Goal: Task Accomplishment & Management: Manage account settings

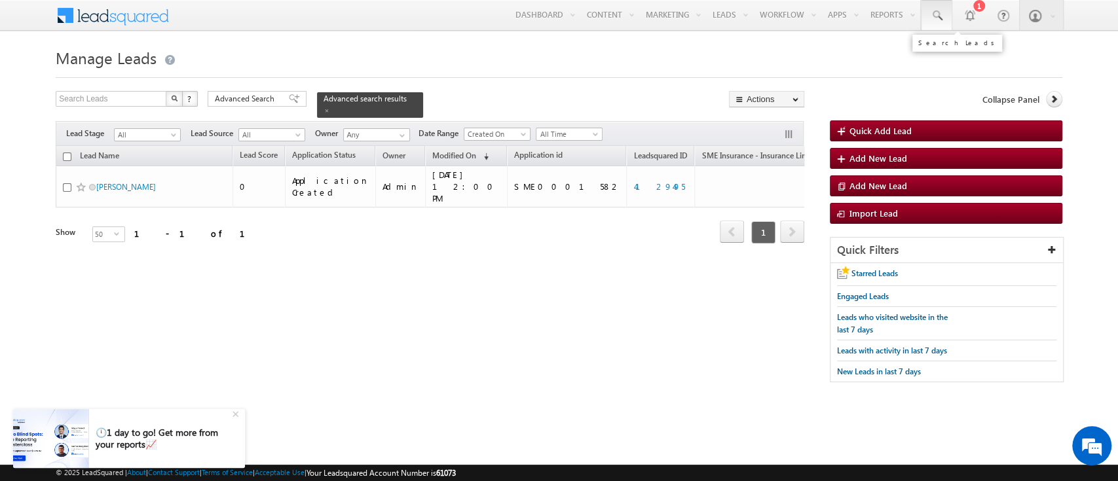
click at [940, 15] on span at bounding box center [936, 15] width 13 height 13
paste input "4114077"
type input "4114077"
click at [952, 47] on input "4114077" at bounding box center [1016, 51] width 177 height 16
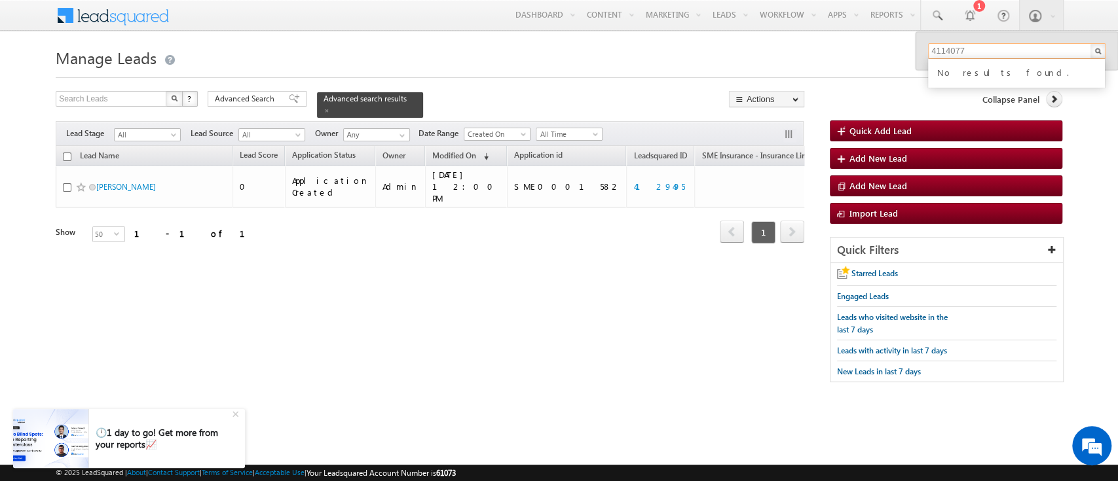
click at [952, 47] on input "4114077" at bounding box center [1016, 51] width 177 height 16
click at [244, 97] on span "Advanced Search" at bounding box center [247, 99] width 64 height 12
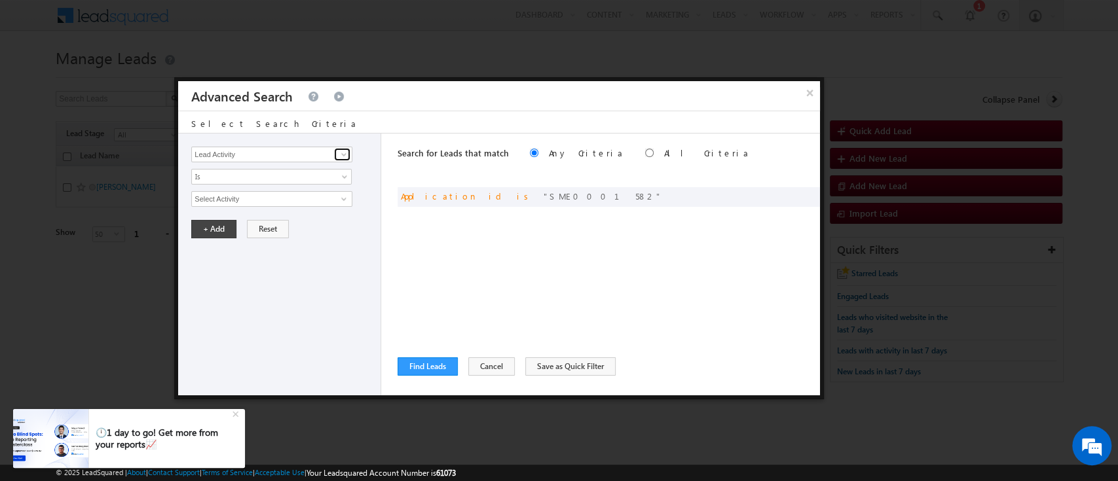
click at [334, 159] on link at bounding box center [342, 154] width 16 height 13
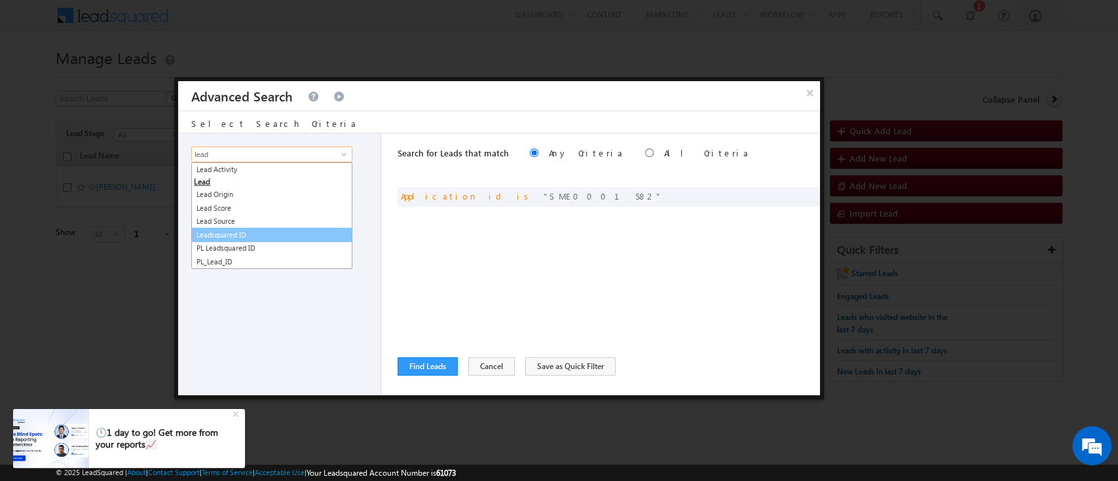
click at [271, 233] on link "Leadsquared ID" at bounding box center [271, 235] width 161 height 15
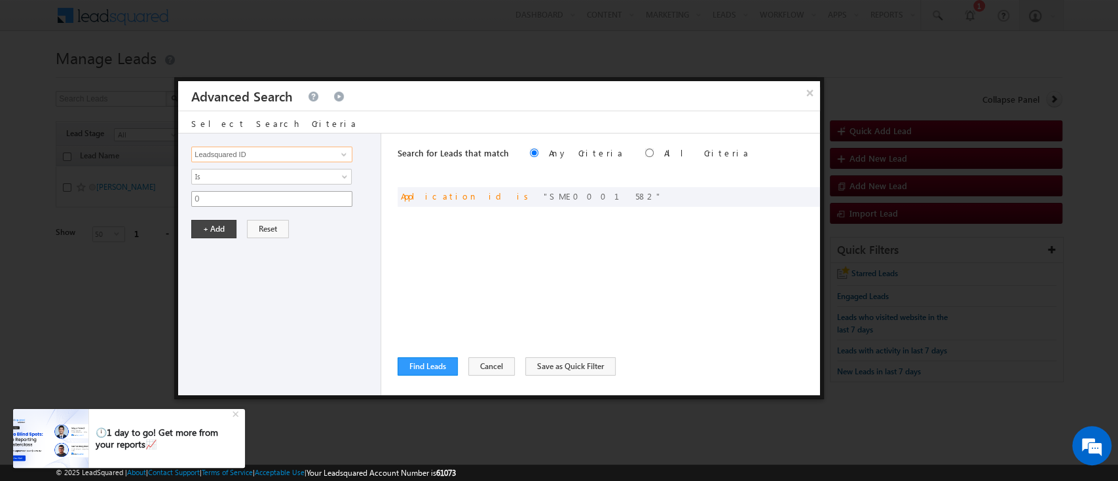
type input "Leadsquared ID"
click at [260, 198] on input "0" at bounding box center [271, 199] width 161 height 16
paste input "4114077"
type input "4114077"
click at [804, 191] on span at bounding box center [805, 195] width 9 height 9
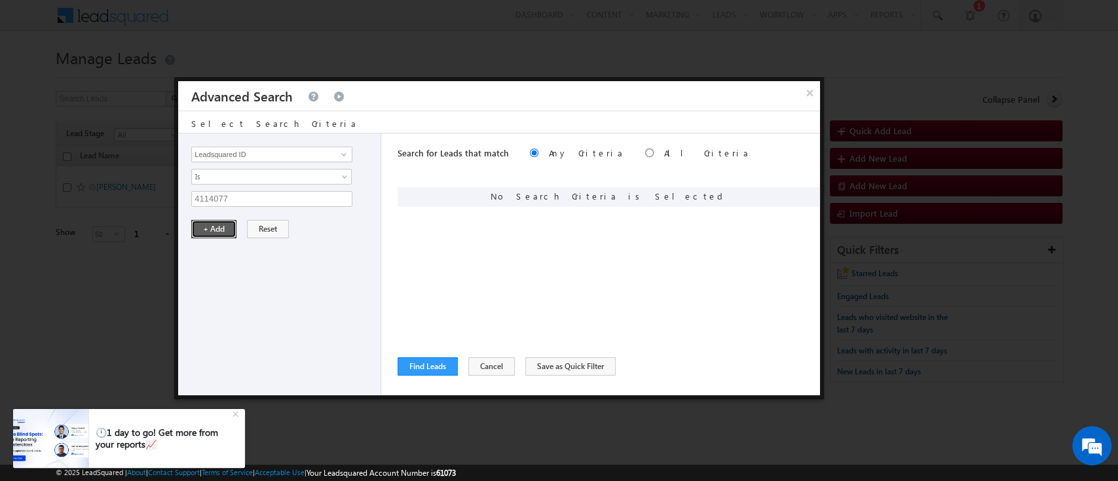
click at [202, 227] on button "+ Add" at bounding box center [213, 229] width 45 height 18
click at [430, 370] on button "Find Leads" at bounding box center [428, 367] width 60 height 18
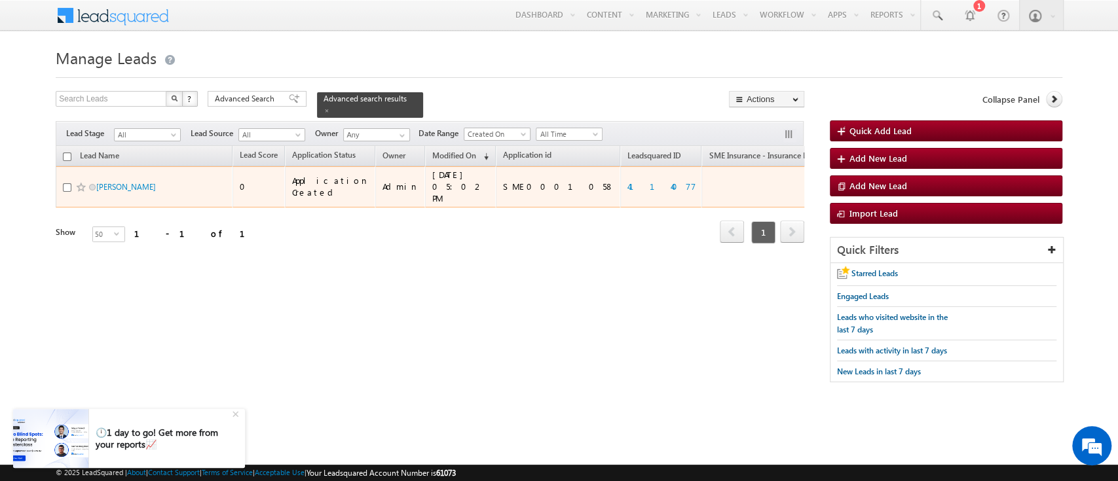
click at [136, 166] on td "[PERSON_NAME]" at bounding box center [144, 186] width 177 height 41
click at [126, 182] on link "[PERSON_NAME]" at bounding box center [126, 187] width 60 height 10
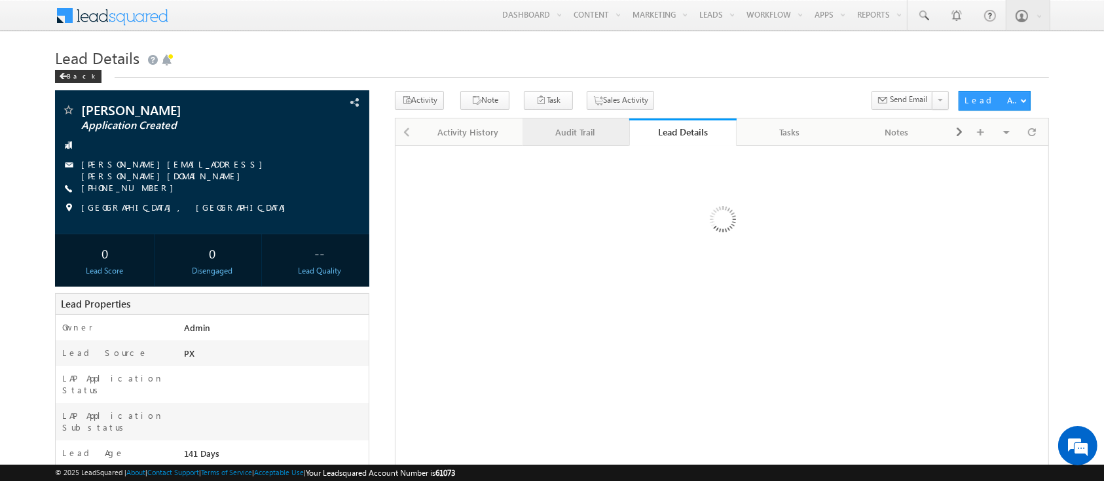
click at [576, 143] on link "Audit Trail" at bounding box center [576, 133] width 107 height 28
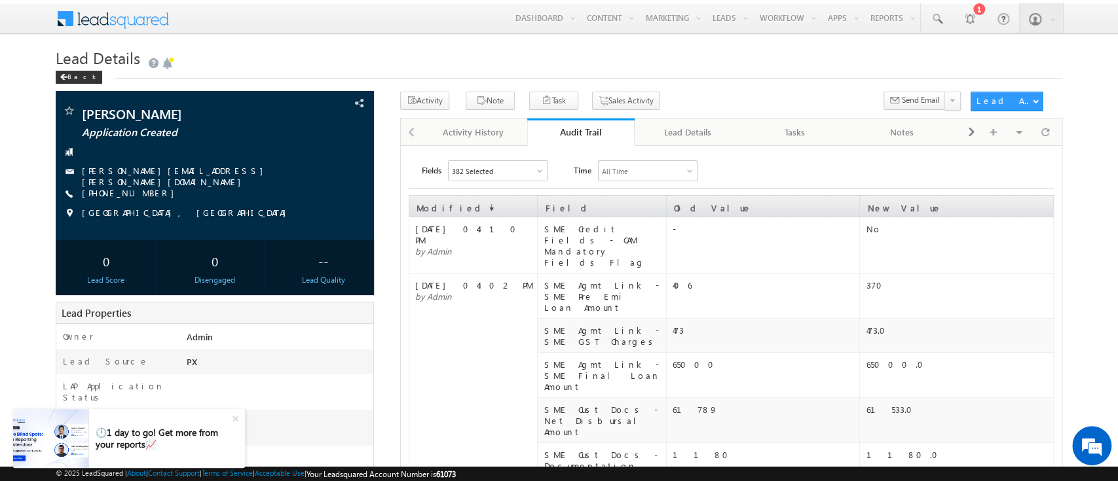
scroll to position [1, 0]
click at [1005, 352] on td "65000.0" at bounding box center [956, 374] width 193 height 45
click at [341, 97] on span at bounding box center [335, 103] width 14 height 14
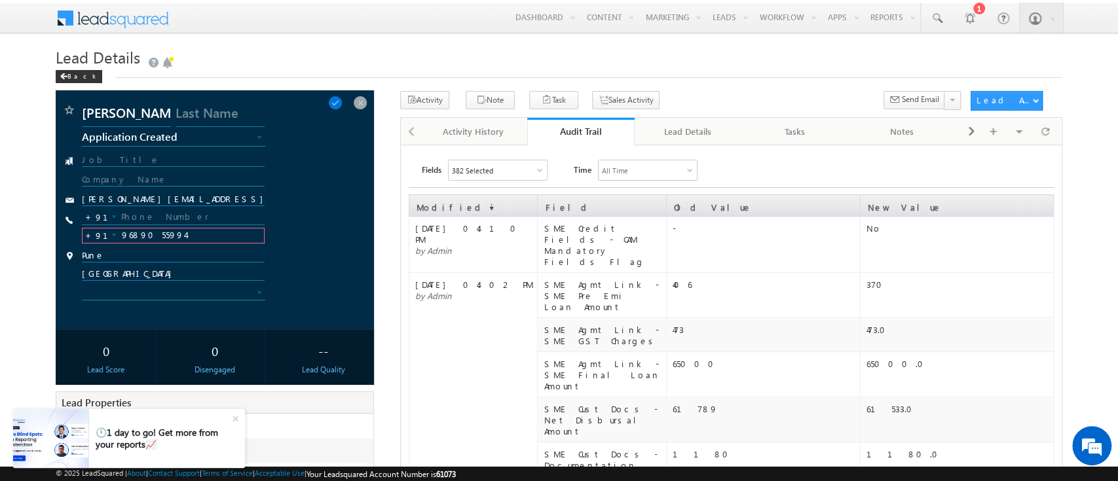
click at [152, 235] on input "9689055994" at bounding box center [173, 236] width 182 height 16
click at [155, 213] on input "text" at bounding box center [173, 218] width 182 height 16
paste input "tel:[PHONE_NUMBER]"
click at [136, 217] on input "tel:[PHONE_NUMBER]" at bounding box center [173, 218] width 182 height 16
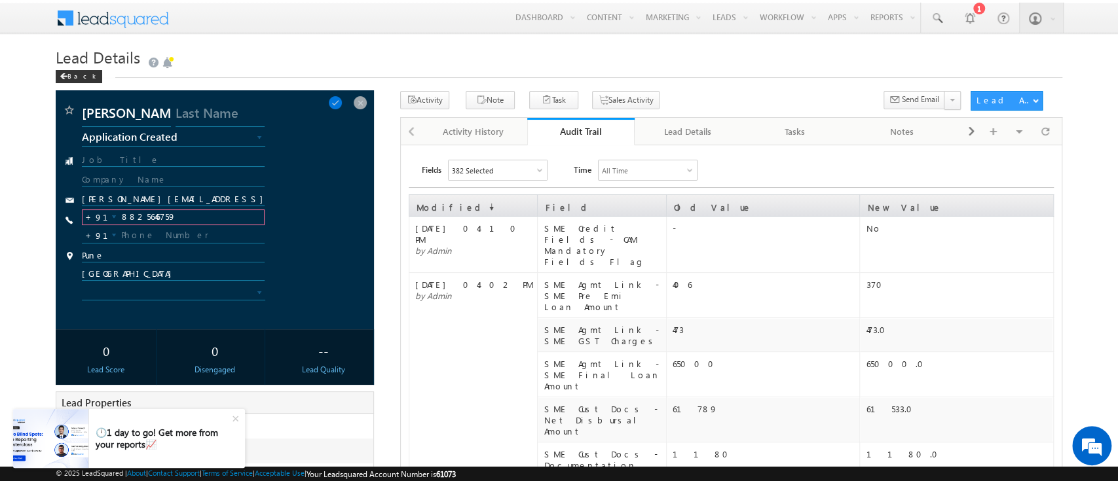
type input "8825646759"
click at [179, 194] on input "[PERSON_NAME][EMAIL_ADDRESS][PERSON_NAME][DOMAIN_NAME]" at bounding box center [173, 200] width 183 height 13
paste input "[PERSON_NAME][EMAIL_ADDRESS][DOMAIN_NAME]"
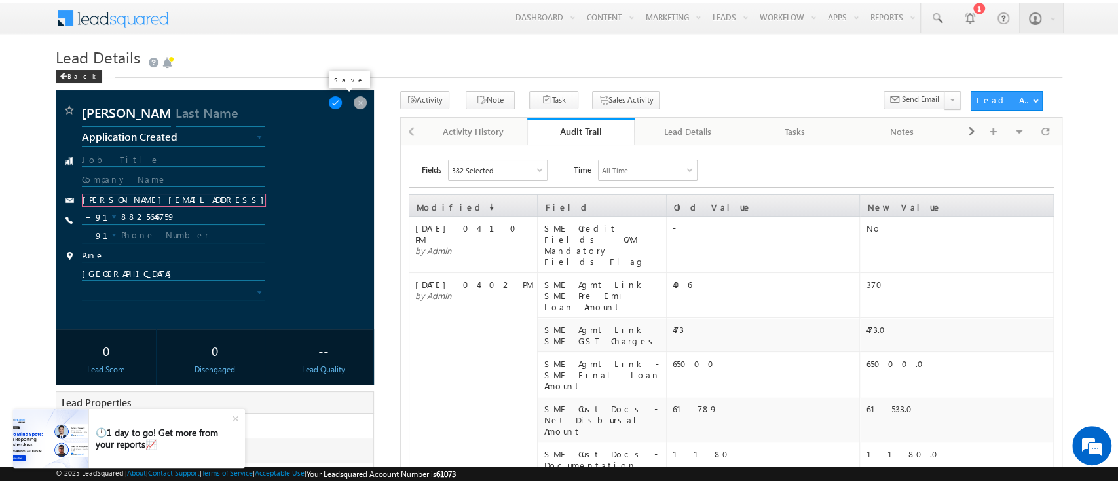
type input "[PERSON_NAME][EMAIL_ADDRESS][DOMAIN_NAME]"
click at [341, 100] on span at bounding box center [335, 103] width 14 height 14
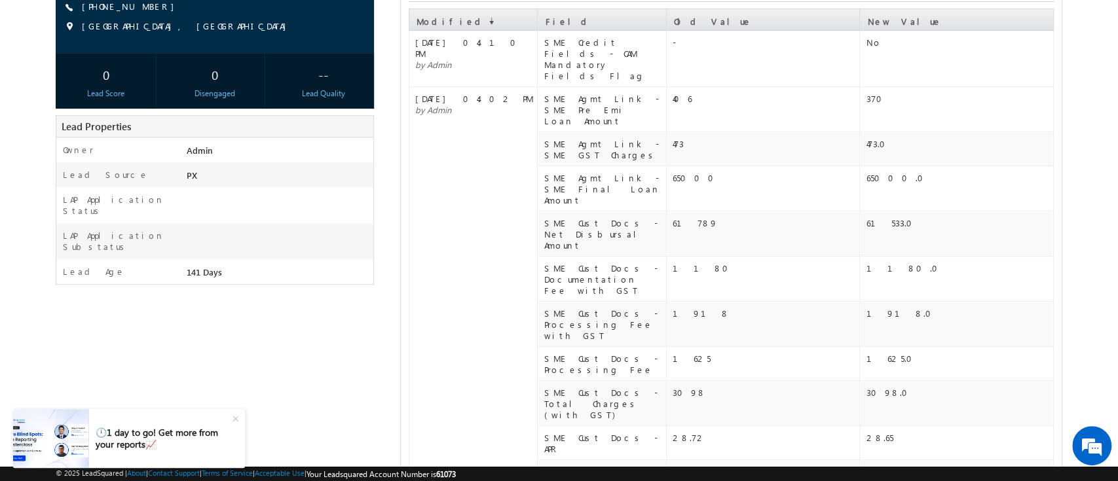
scroll to position [0, 0]
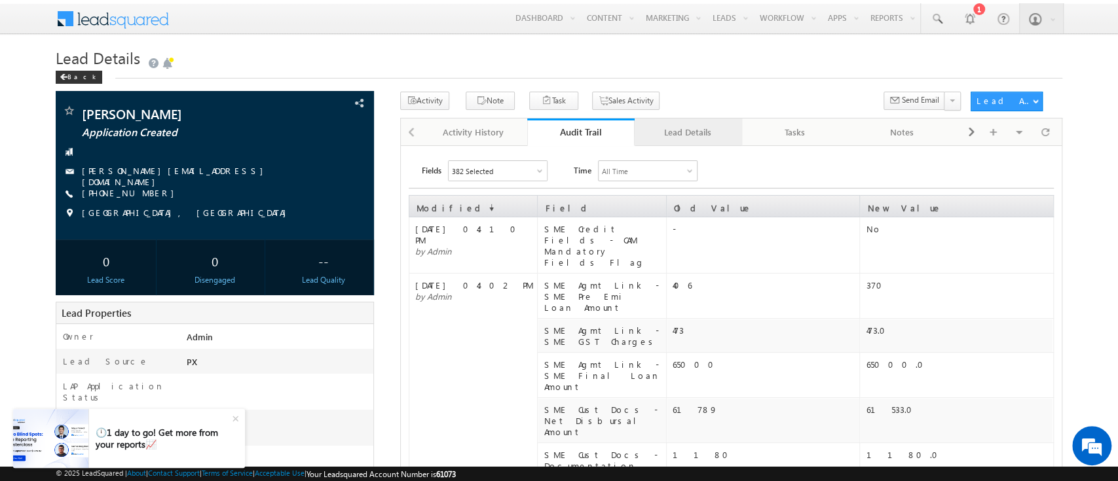
click at [700, 141] on link "Lead Details" at bounding box center [688, 133] width 107 height 28
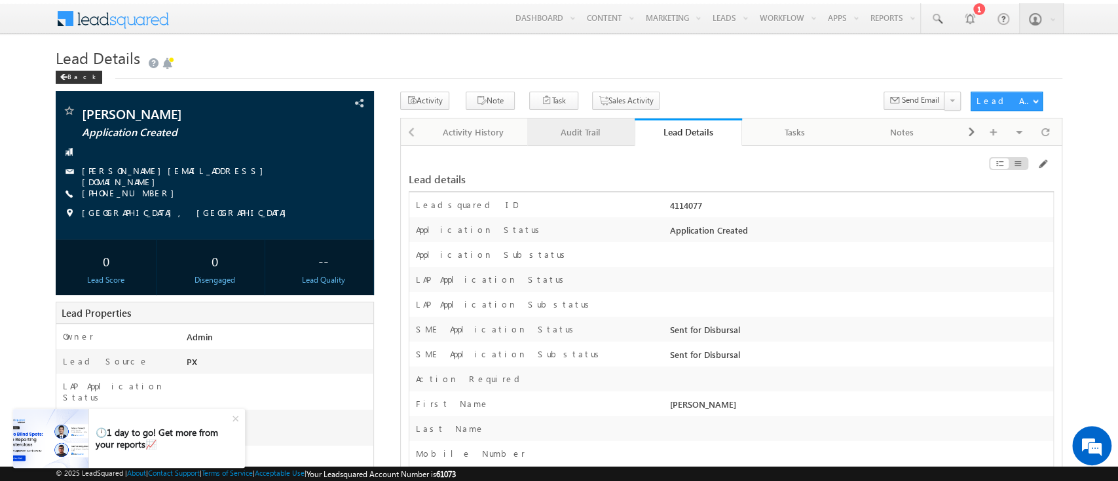
click at [574, 140] on div "Audit Trail" at bounding box center [580, 132] width 85 height 16
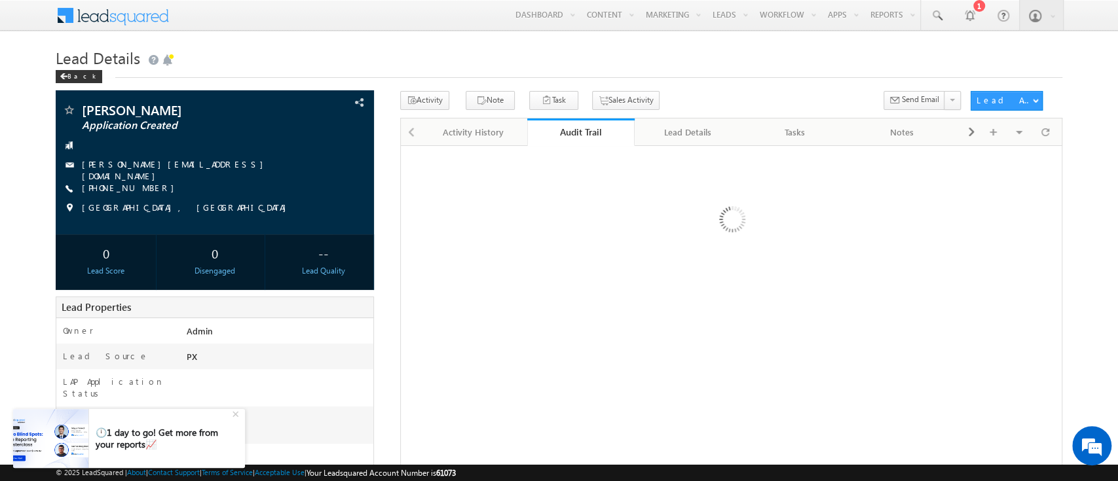
click at [574, 140] on link "Audit Trail" at bounding box center [580, 133] width 107 height 28
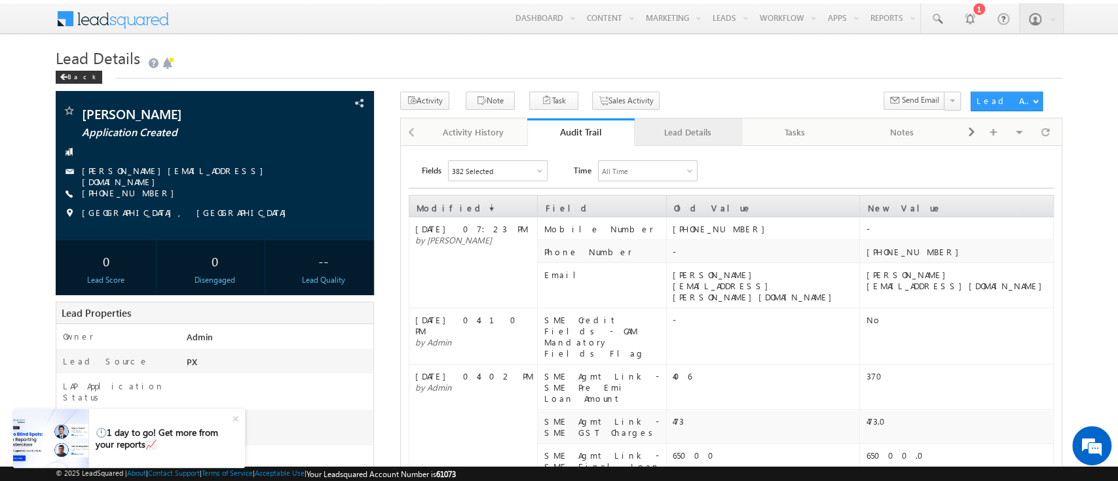
click at [705, 139] on div "Lead Details" at bounding box center [687, 132] width 85 height 16
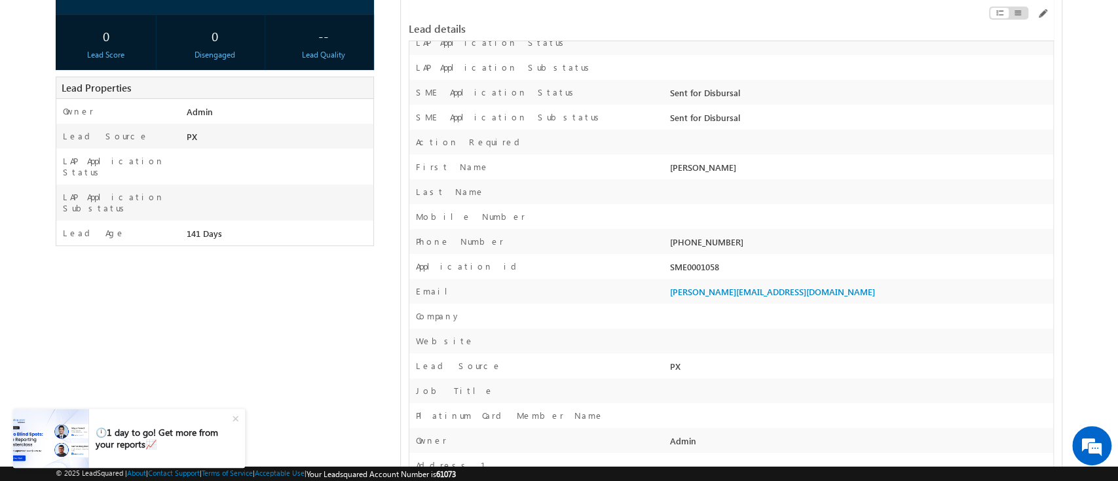
scroll to position [232, 0]
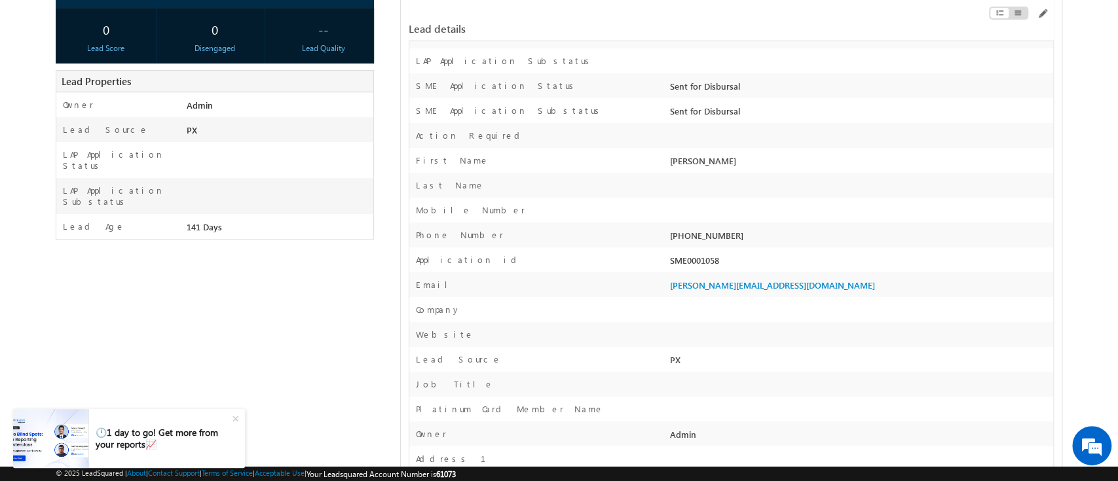
click at [691, 265] on div "SME0001058" at bounding box center [860, 263] width 386 height 18
copy div "SME0001058"
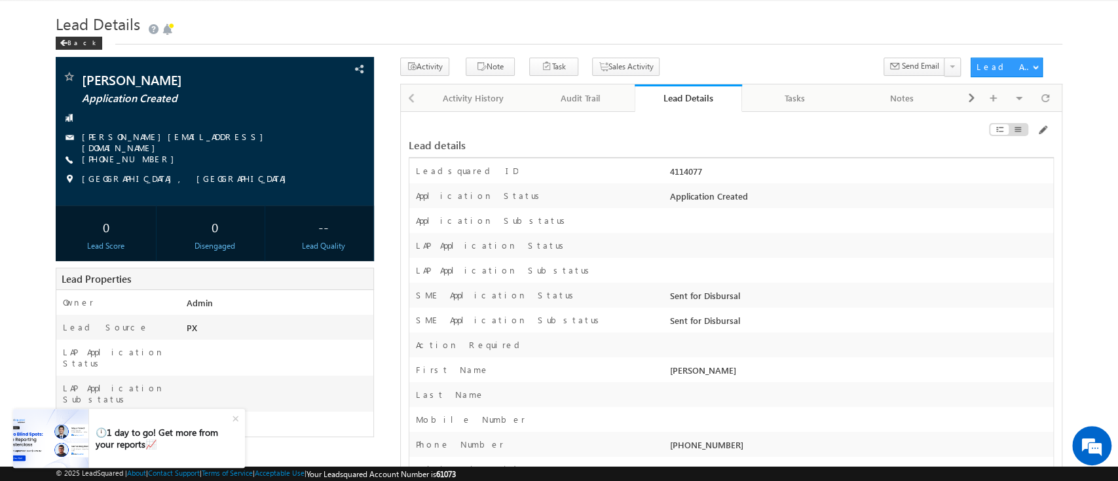
click at [681, 170] on div "4114077" at bounding box center [860, 174] width 386 height 18
copy div "4114077"
click at [1043, 132] on span at bounding box center [1042, 130] width 10 height 10
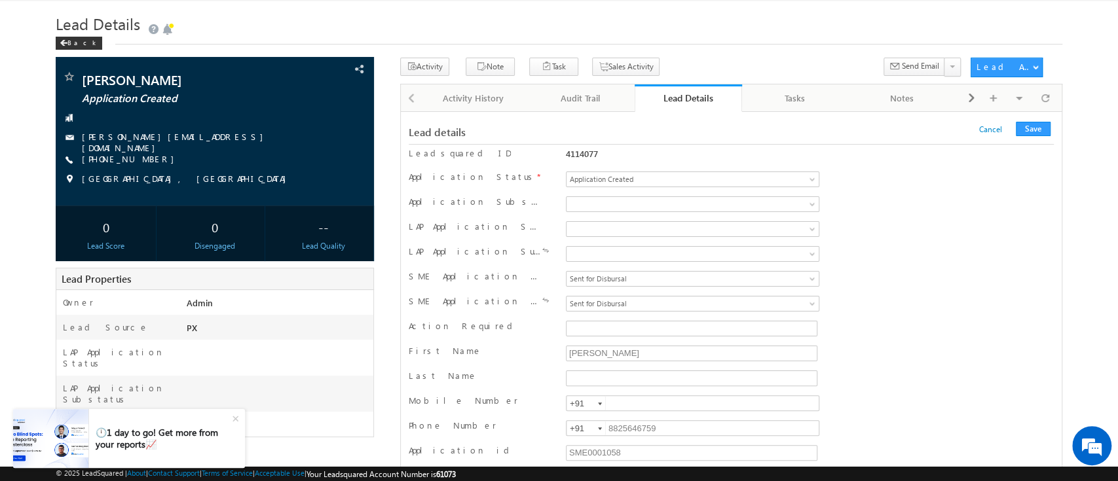
scroll to position [19197, 0]
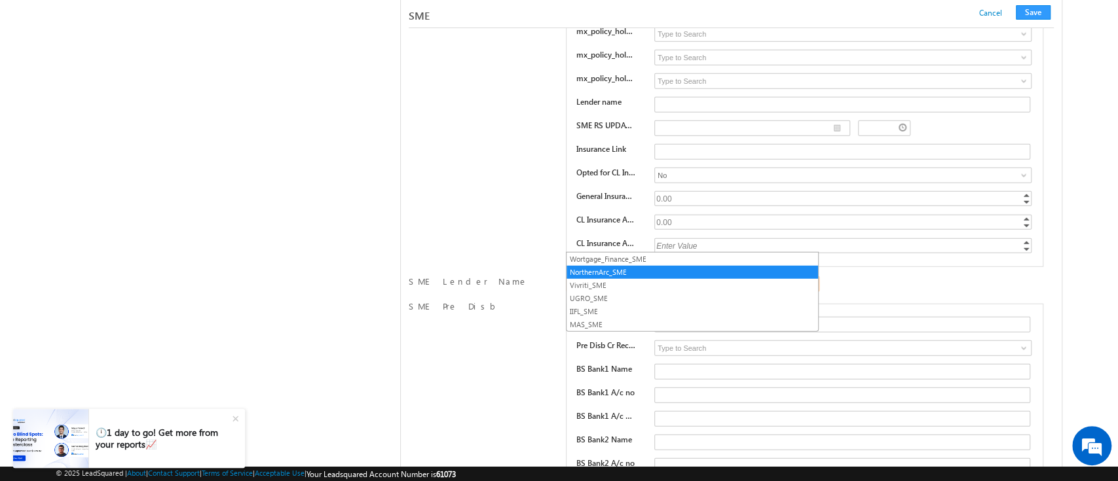
click at [807, 276] on link "NorthernArc_SME" at bounding box center [692, 284] width 253 height 16
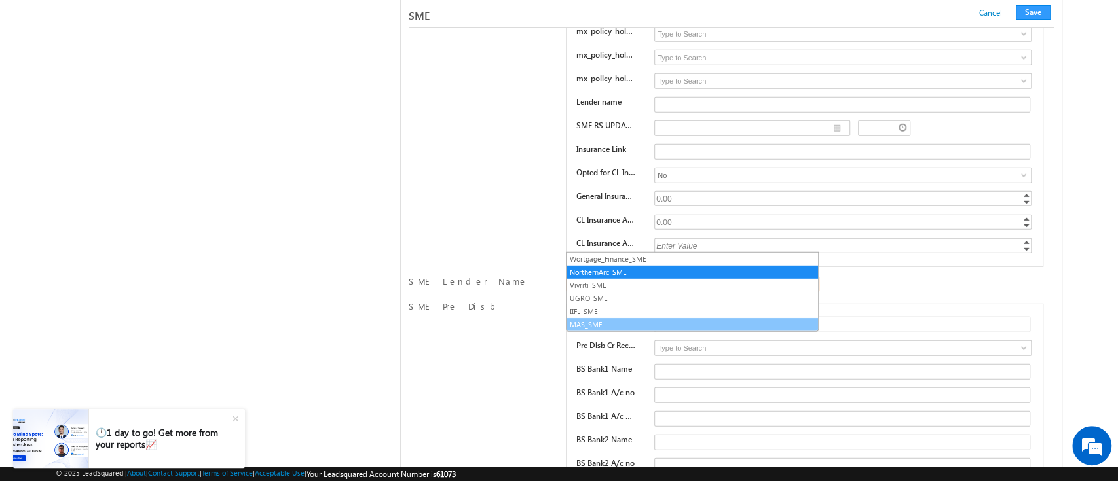
click at [728, 320] on link "MAS_SME" at bounding box center [693, 325] width 252 height 12
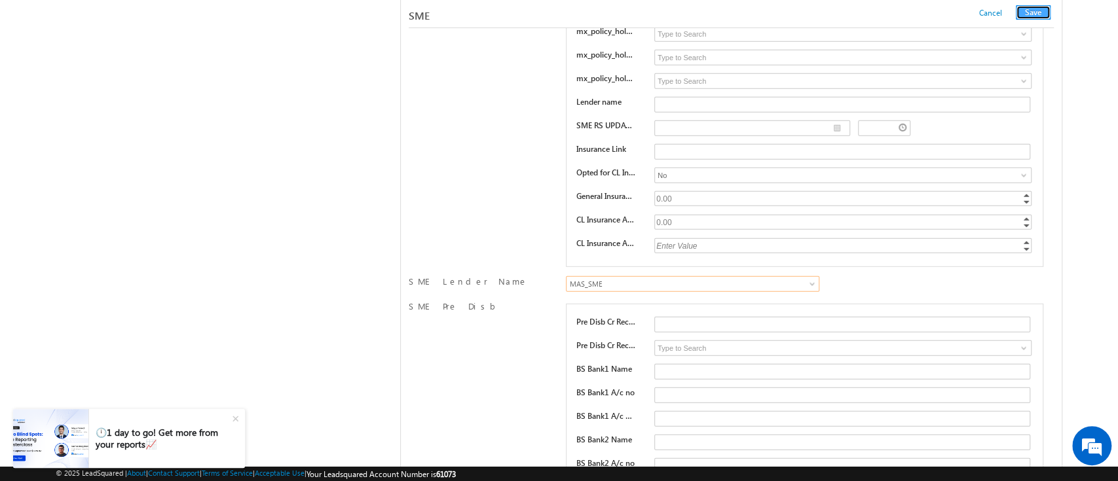
click at [1022, 11] on button "Save" at bounding box center [1033, 12] width 35 height 14
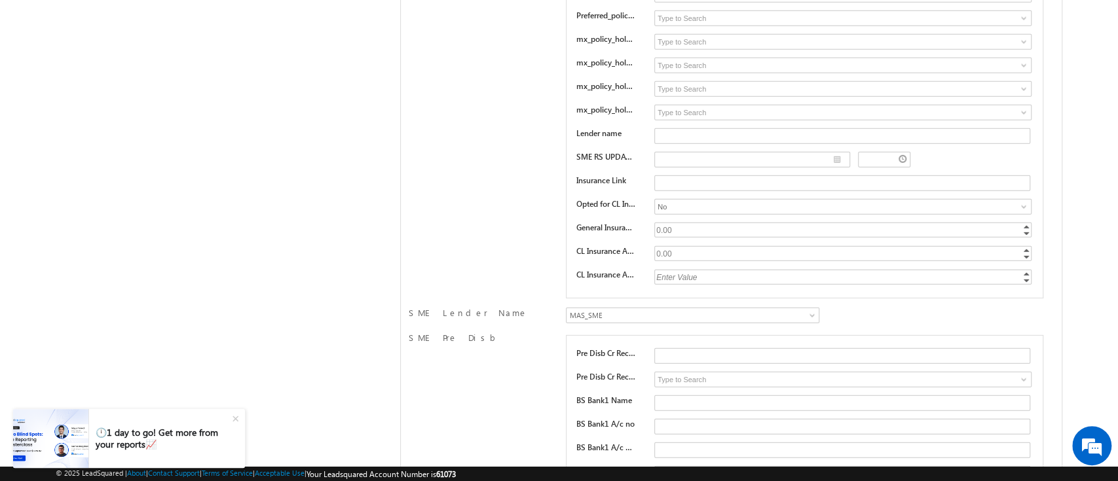
scroll to position [0, 0]
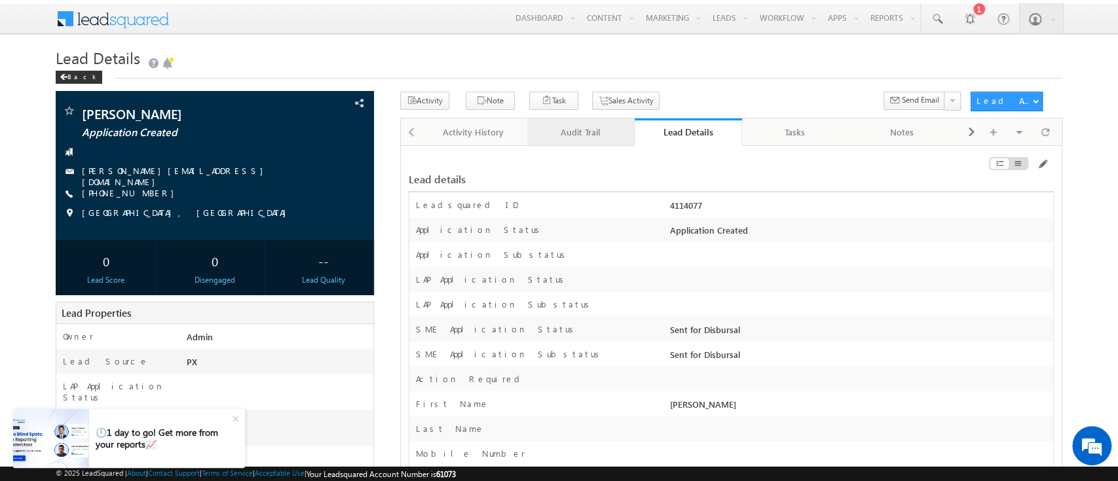
click at [612, 140] on div "Audit Trail" at bounding box center [580, 132] width 85 height 16
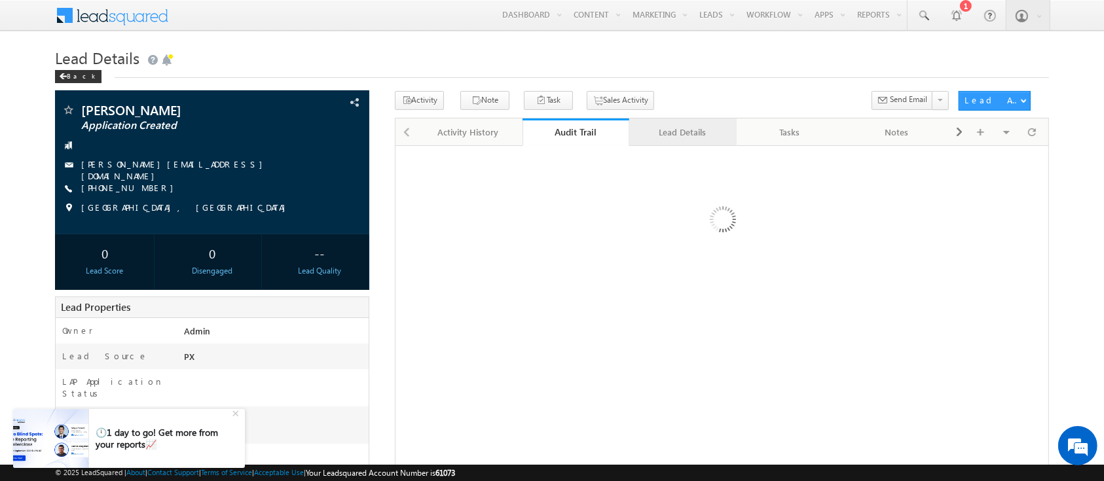
click at [675, 128] on div "Lead Details" at bounding box center [682, 132] width 85 height 16
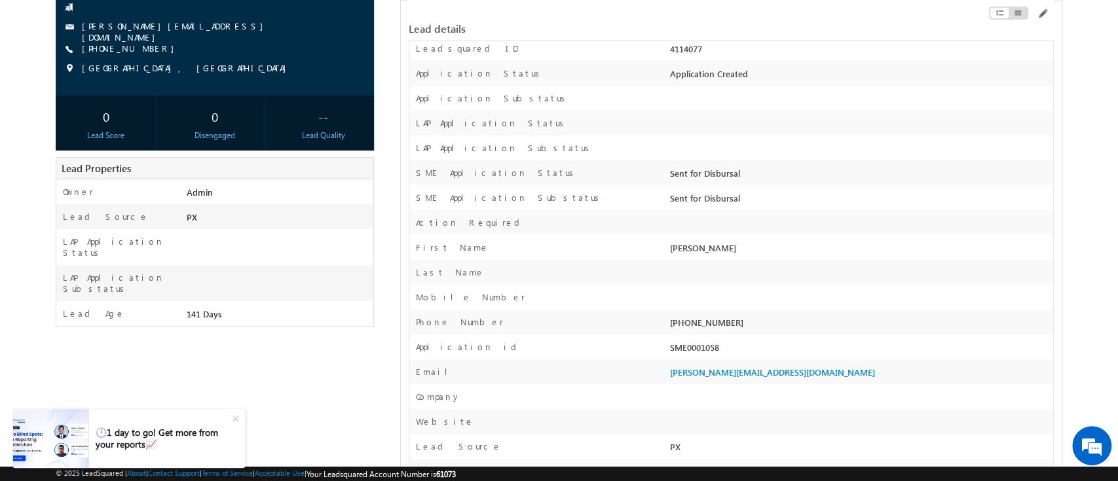
scroll to position [193, 0]
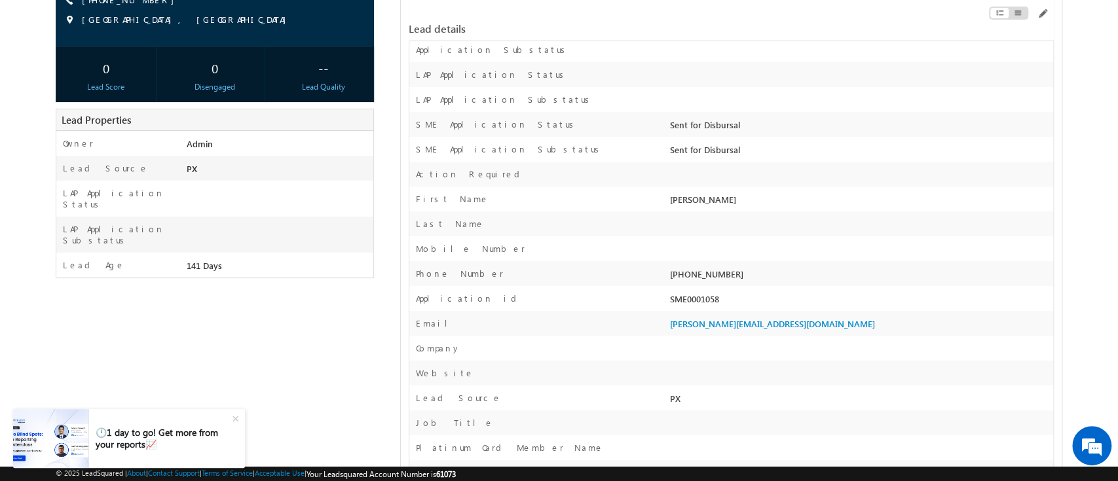
click at [701, 305] on div "SME0001058" at bounding box center [860, 302] width 386 height 18
copy div "SME0001058"
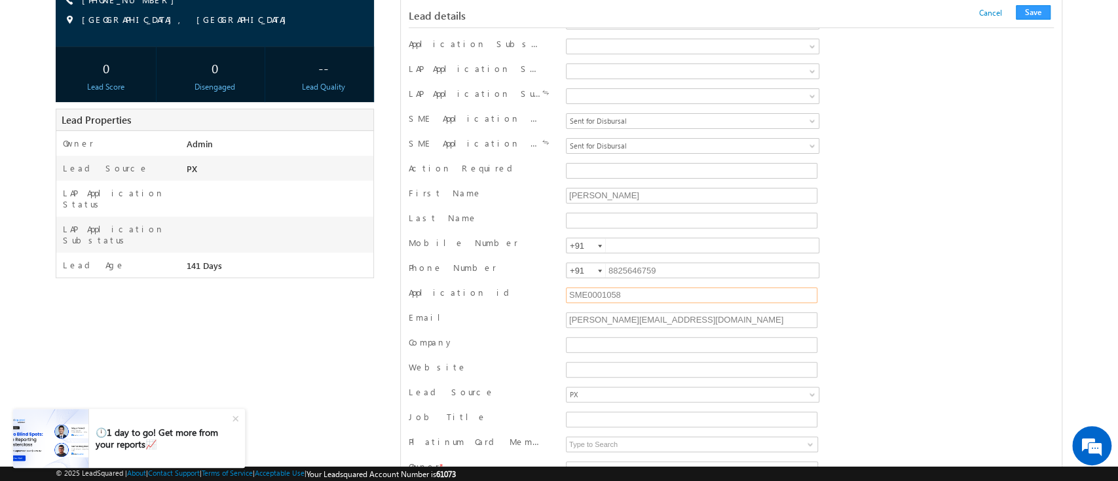
scroll to position [0, 0]
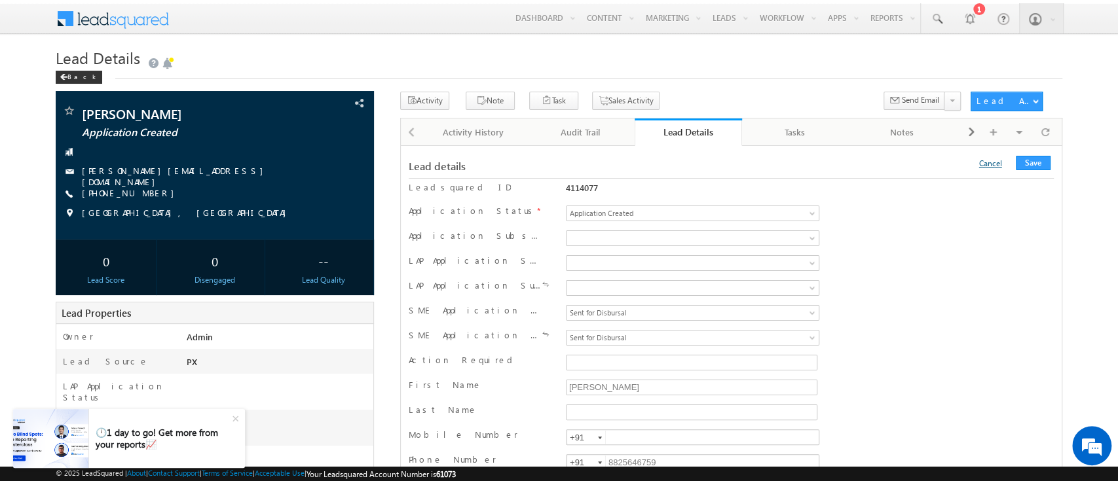
click at [999, 160] on link "Cancel" at bounding box center [990, 164] width 23 height 10
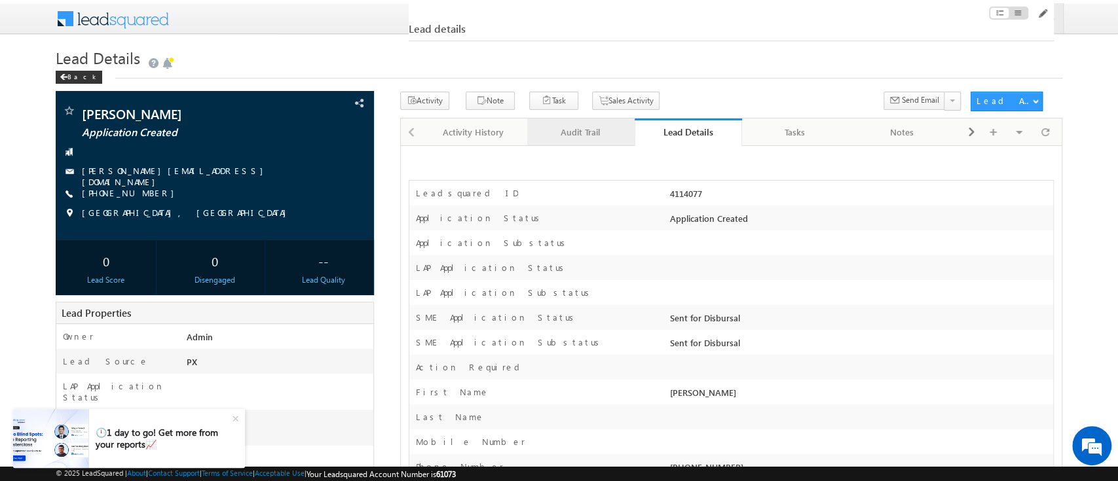
click at [578, 137] on div "Audit Trail" at bounding box center [580, 132] width 85 height 16
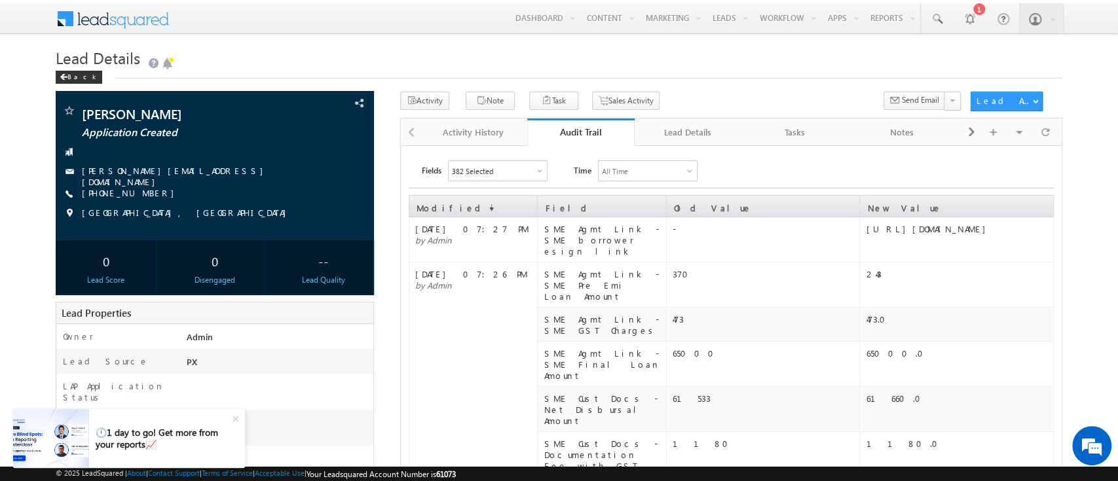
click at [578, 133] on div "Audit Trail" at bounding box center [581, 132] width 88 height 12
click at [538, 165] on div "382 Selected" at bounding box center [498, 171] width 98 height 20
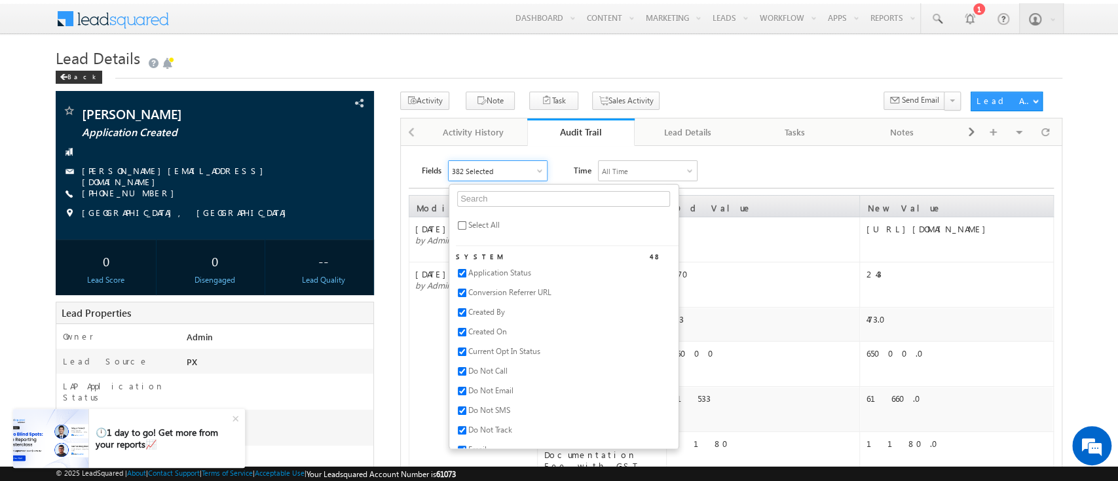
click at [481, 226] on span "Select All" at bounding box center [483, 225] width 31 height 10
checkbox input "true"
click at [753, 170] on div "Fields All Selected Select All System 48 Application Status Conversion Referrer…" at bounding box center [738, 170] width 632 height 21
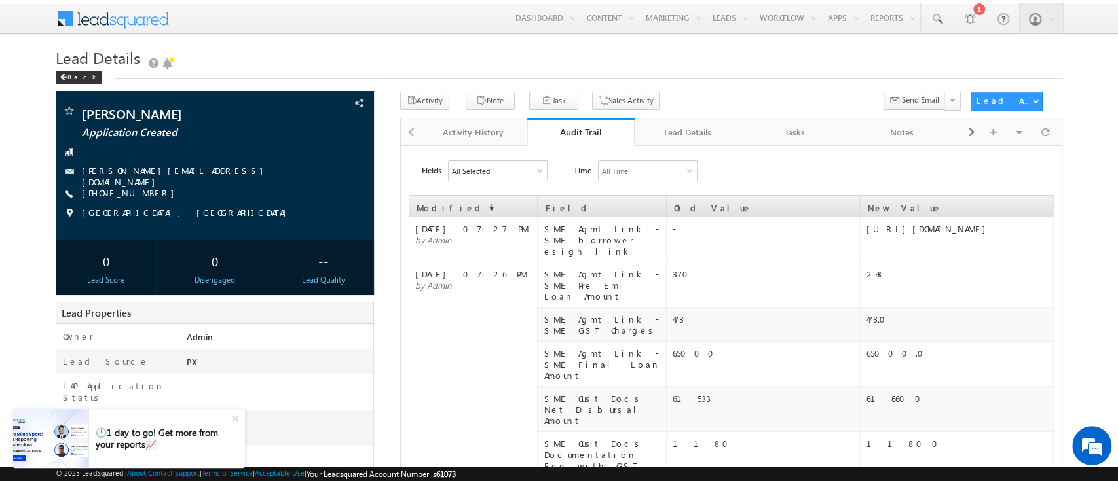
click at [724, 180] on div "Fields All Selected Select All System 48 Application Status Conversion Referrer…" at bounding box center [738, 170] width 632 height 21
drag, startPoint x: 680, startPoint y: 127, endPoint x: 698, endPoint y: 159, distance: 36.6
click at [680, 127] on div "Lead Details" at bounding box center [687, 132] width 85 height 16
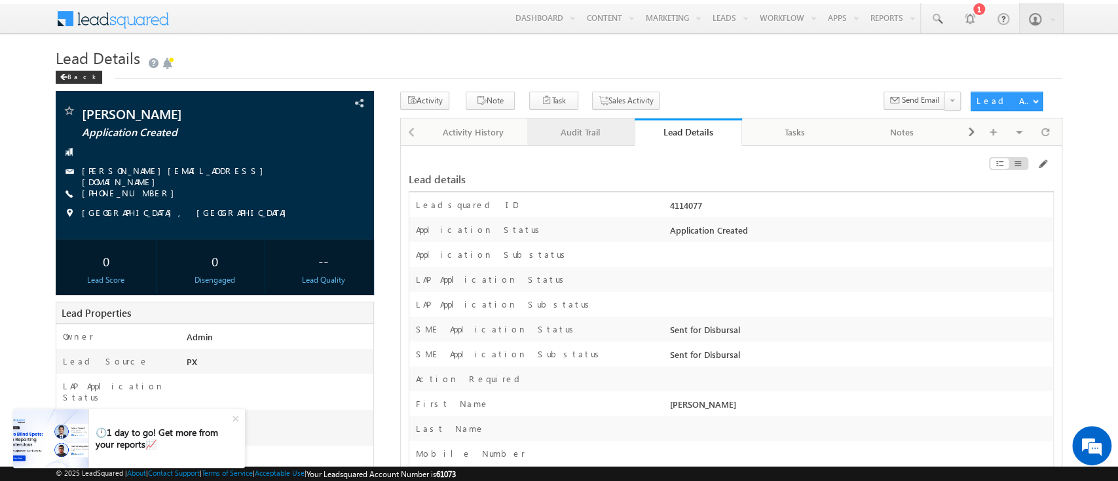
click at [584, 137] on div "Audit Trail" at bounding box center [580, 132] width 85 height 16
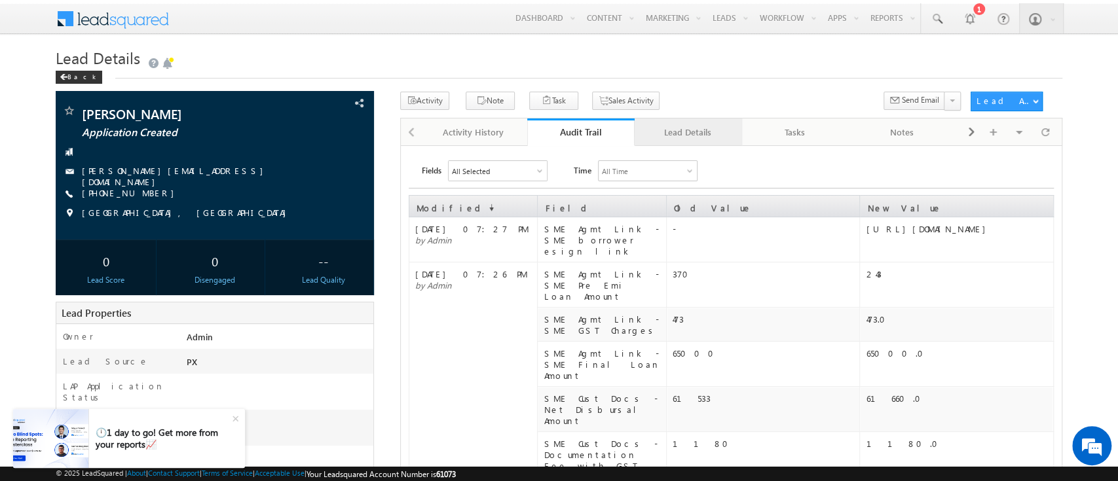
click at [680, 125] on div "Lead Details" at bounding box center [687, 132] width 85 height 16
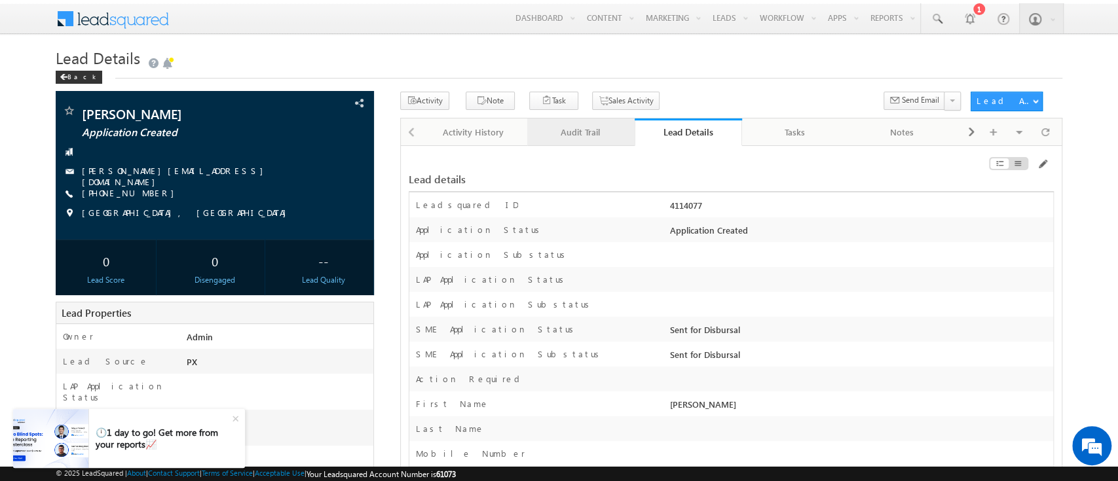
click at [605, 135] on div "Audit Trail" at bounding box center [580, 132] width 85 height 16
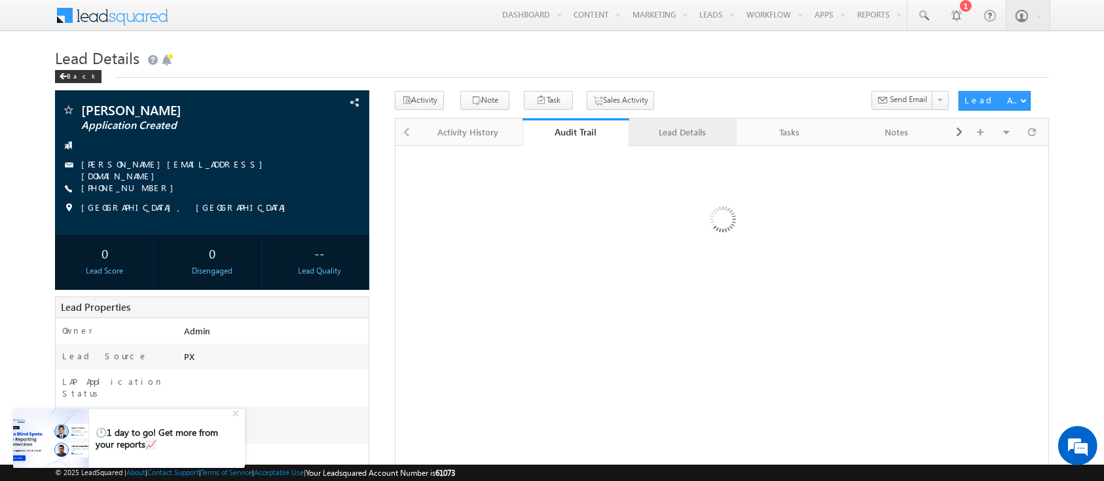
click at [709, 129] on div "Lead Details" at bounding box center [682, 132] width 85 height 16
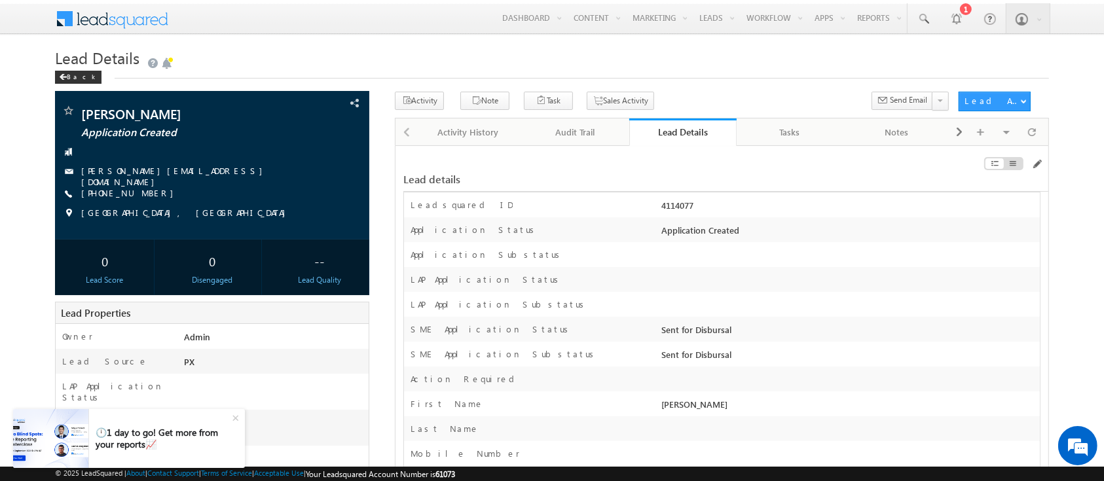
click at [676, 196] on div "Leadsquared ID 4114077" at bounding box center [722, 205] width 636 height 25
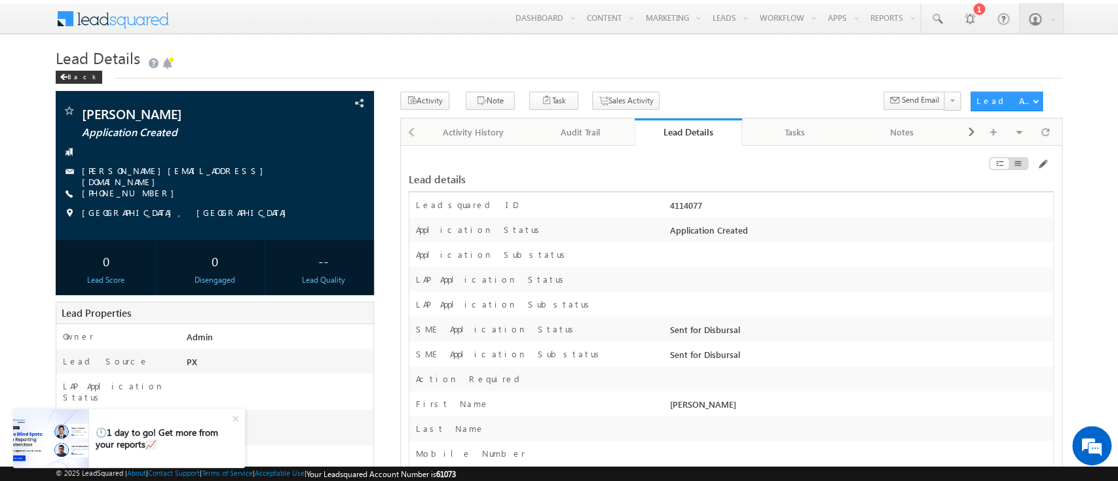
click at [676, 196] on div "Leadsquared ID 4114077" at bounding box center [731, 205] width 644 height 25
copy div "4114077"
click at [615, 140] on div "Audit Trail" at bounding box center [580, 132] width 85 height 16
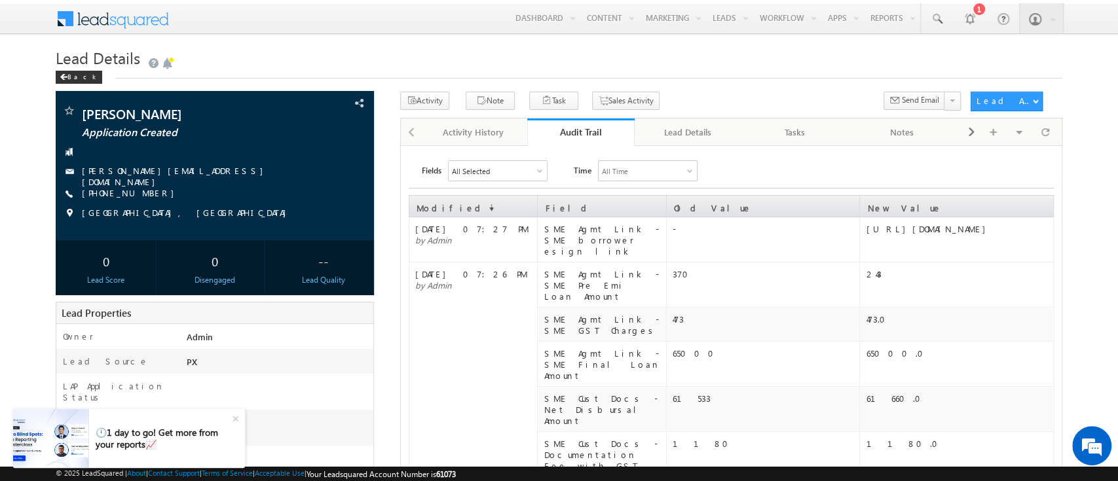
click at [615, 140] on link "Audit Trail" at bounding box center [580, 133] width 107 height 28
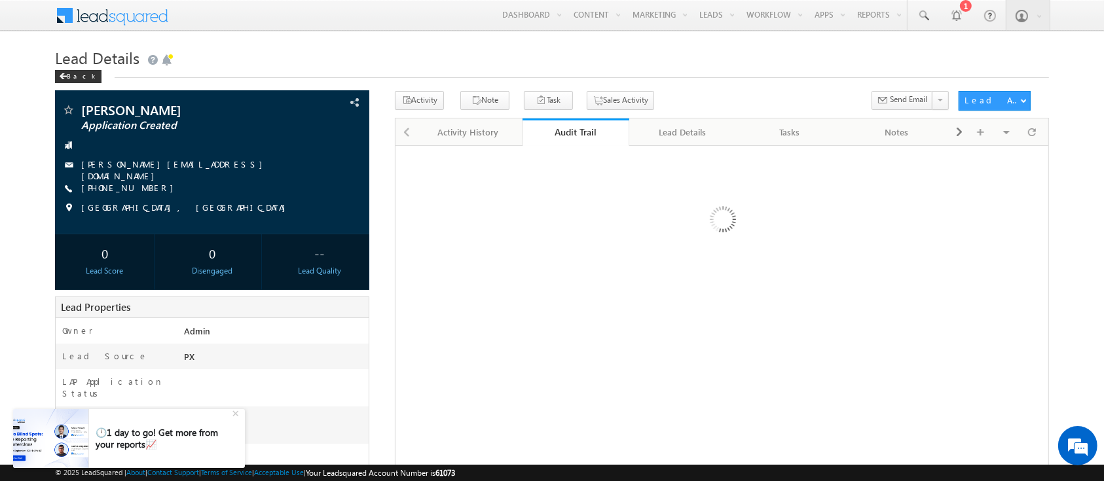
click at [615, 140] on link "Audit Trail" at bounding box center [576, 133] width 107 height 28
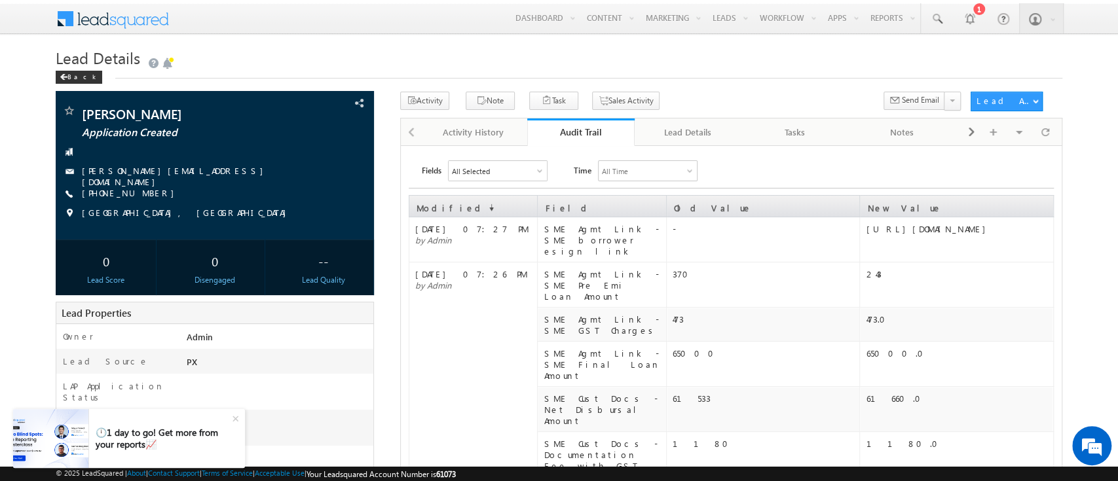
click at [597, 143] on link "Audit Trail" at bounding box center [580, 133] width 107 height 28
click at [597, 133] on div "Audit Trail" at bounding box center [581, 132] width 88 height 12
click at [939, 23] on span at bounding box center [936, 18] width 13 height 13
click at [958, 52] on div "Search Leads" at bounding box center [957, 46] width 90 height 17
click at [961, 53] on input "text" at bounding box center [1016, 51] width 177 height 16
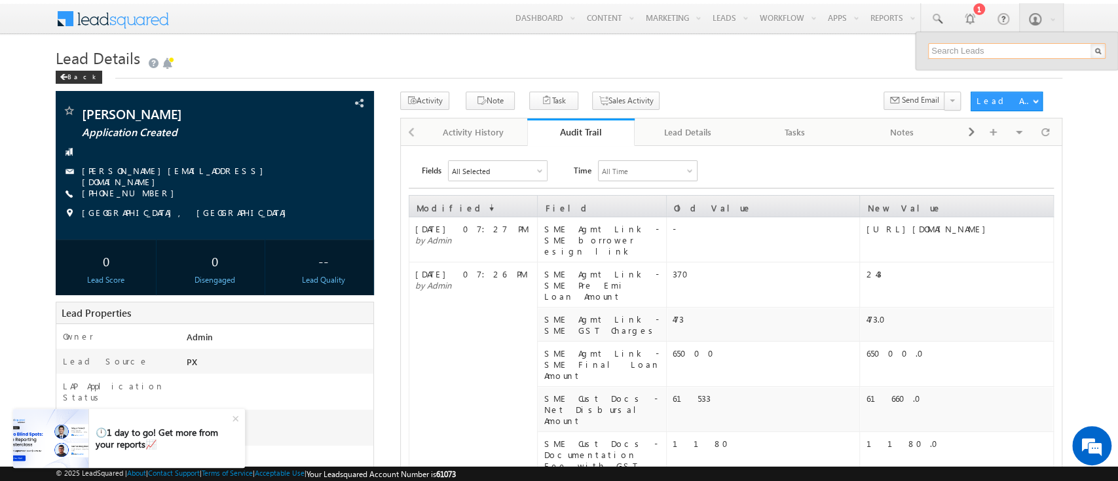
paste input "SME0001287"
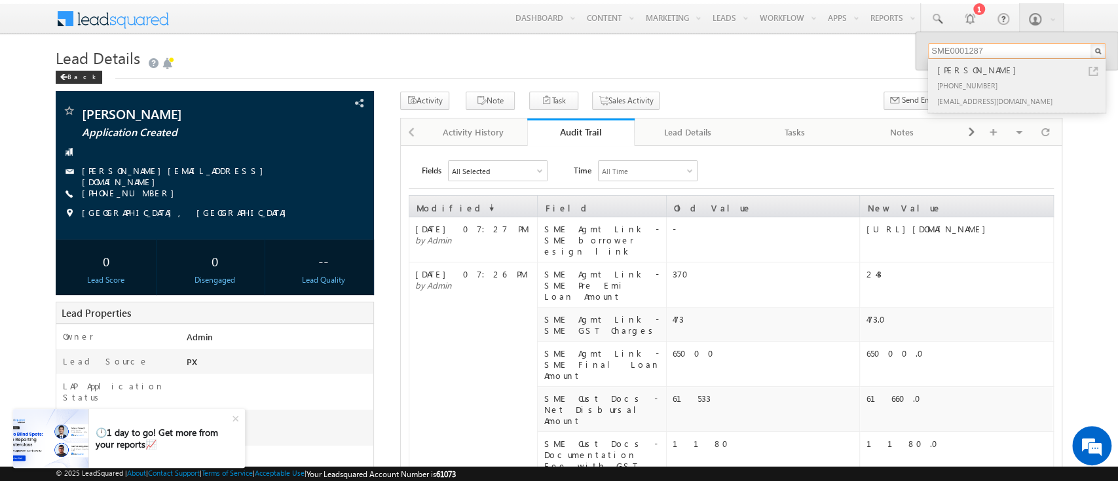
type input "SME0001287"
click at [998, 75] on div "[PERSON_NAME]" at bounding box center [1023, 70] width 176 height 14
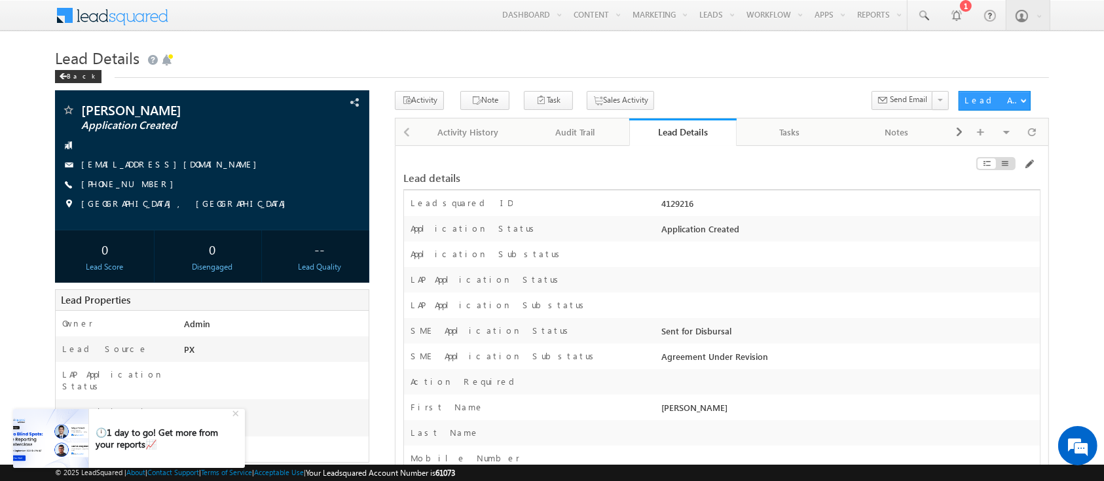
click at [676, 204] on div "4129216" at bounding box center [848, 206] width 381 height 18
copy div "4129216"
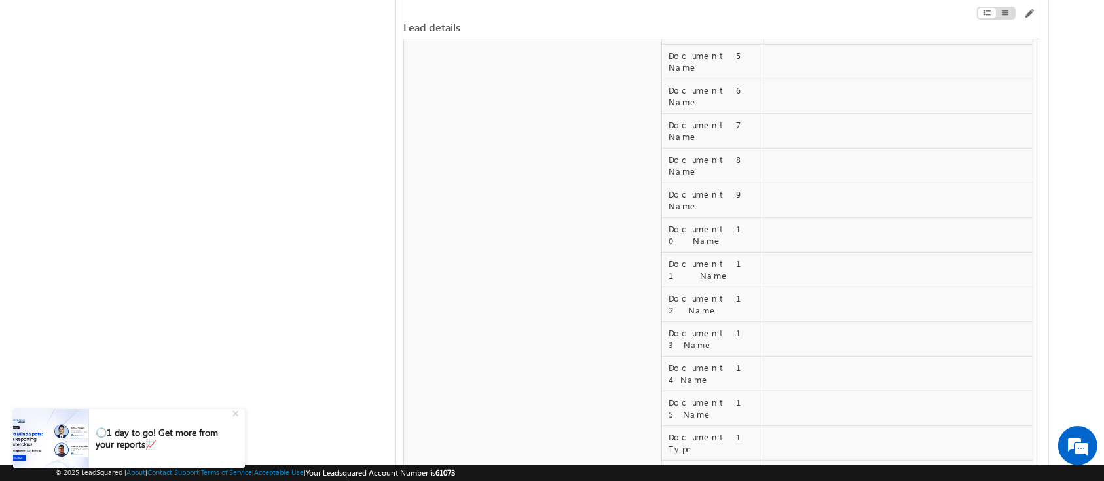
scroll to position [5616, 0]
